Goal: Navigation & Orientation: Go to known website

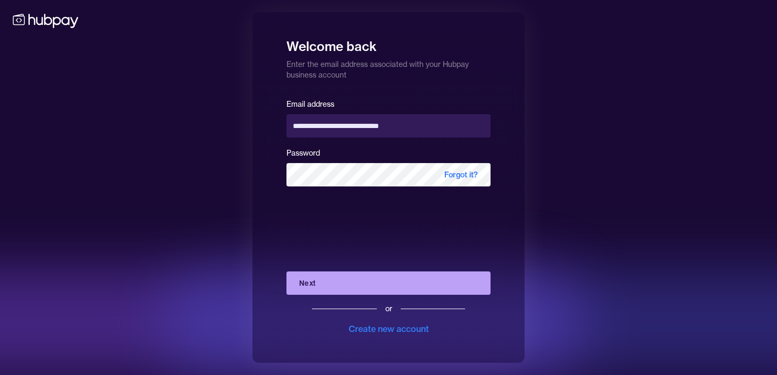
click at [401, 279] on button "Next" at bounding box center [388, 283] width 204 height 23
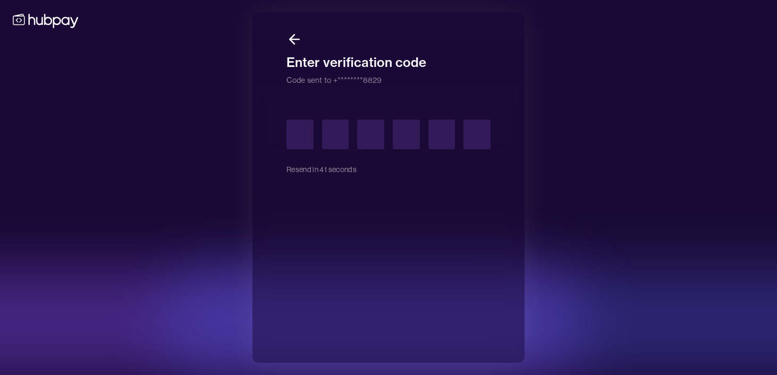
click at [73, 22] on icon at bounding box center [45, 21] width 65 height 14
click at [62, 19] on icon at bounding box center [45, 21] width 65 height 14
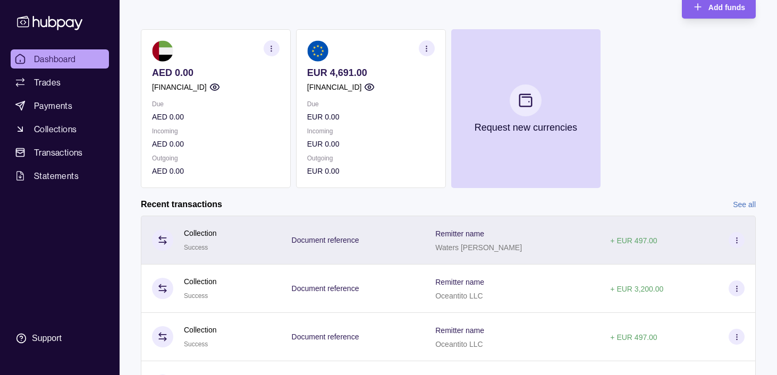
scroll to position [185, 0]
